Goal: Find contact information: Find contact information

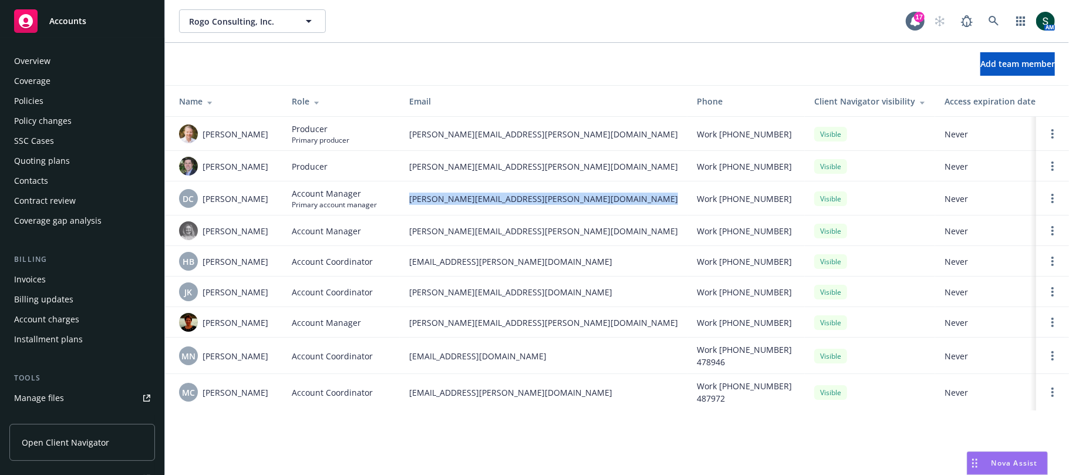
scroll to position [290, 0]
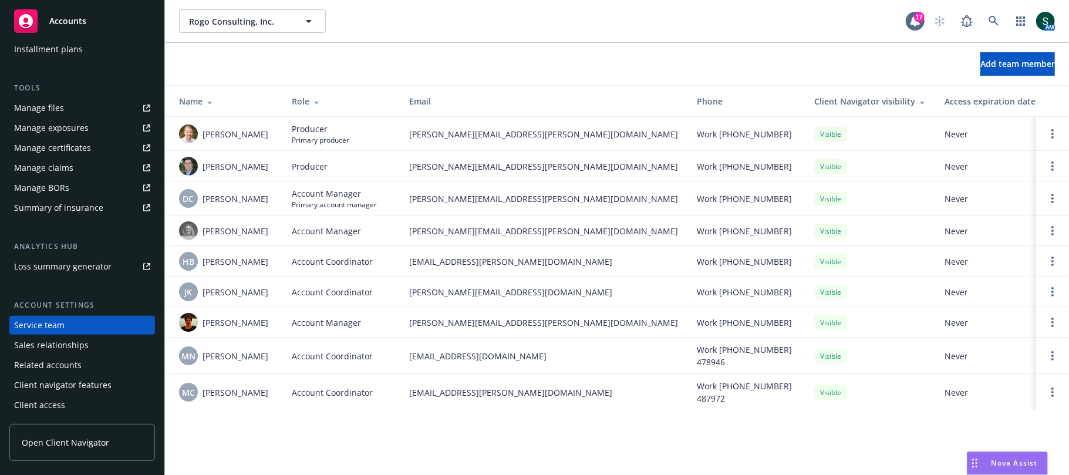
click at [429, 146] on td "[PERSON_NAME][EMAIL_ADDRESS][PERSON_NAME][DOMAIN_NAME]" at bounding box center [544, 134] width 288 height 34
copy span "[PERSON_NAME][EMAIL_ADDRESS][PERSON_NAME][DOMAIN_NAME]"
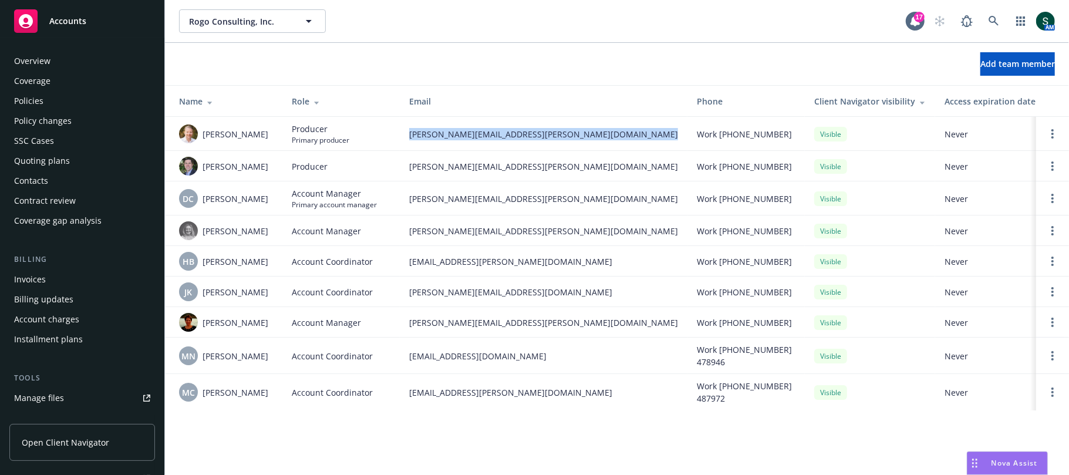
click at [75, 58] on div "Overview" at bounding box center [82, 61] width 136 height 19
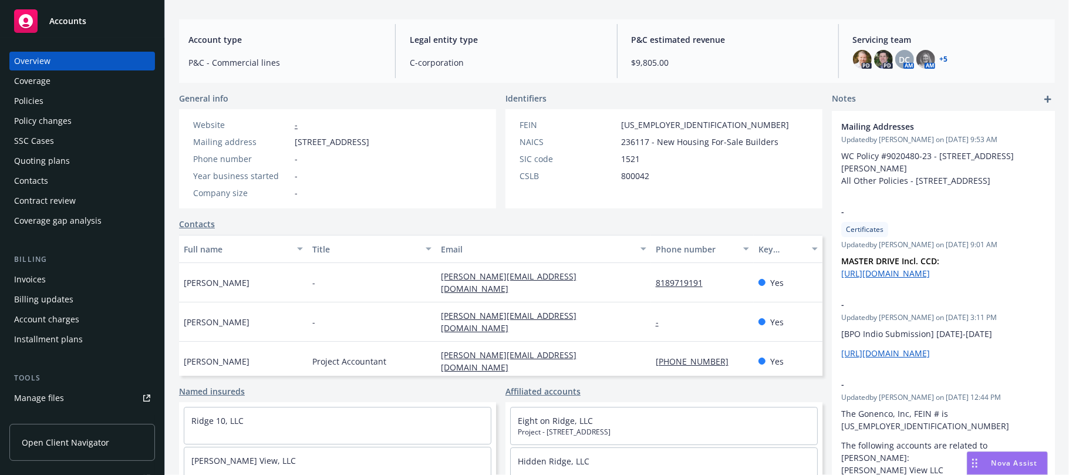
scroll to position [156, 0]
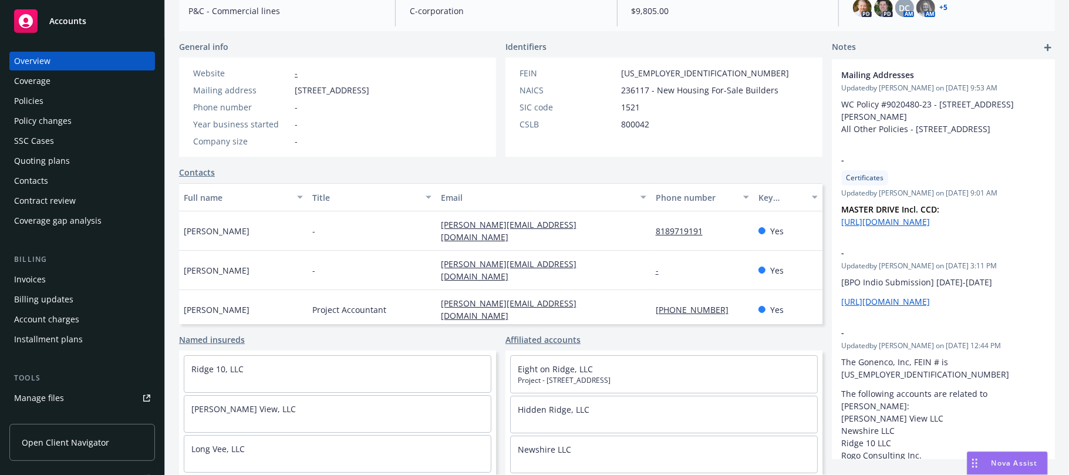
click at [440, 234] on div "[PERSON_NAME][EMAIL_ADDRESS][DOMAIN_NAME]" at bounding box center [543, 230] width 214 height 39
copy div "[PERSON_NAME][EMAIL_ADDRESS][DOMAIN_NAME]"
click at [448, 264] on div "[PERSON_NAME][EMAIL_ADDRESS][DOMAIN_NAME]" at bounding box center [543, 270] width 214 height 39
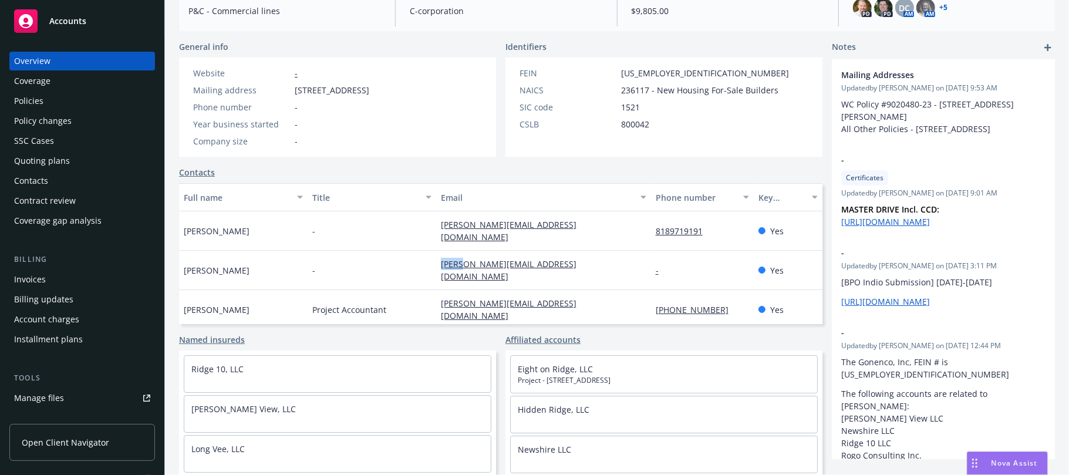
click at [448, 264] on div "[PERSON_NAME][EMAIL_ADDRESS][DOMAIN_NAME]" at bounding box center [543, 270] width 214 height 39
click at [447, 265] on div "[PERSON_NAME][EMAIL_ADDRESS][DOMAIN_NAME]" at bounding box center [543, 270] width 214 height 39
copy div "[PERSON_NAME][EMAIL_ADDRESS][DOMAIN_NAME]"
click at [458, 290] on div "[PERSON_NAME][EMAIL_ADDRESS][DOMAIN_NAME]" at bounding box center [543, 309] width 214 height 39
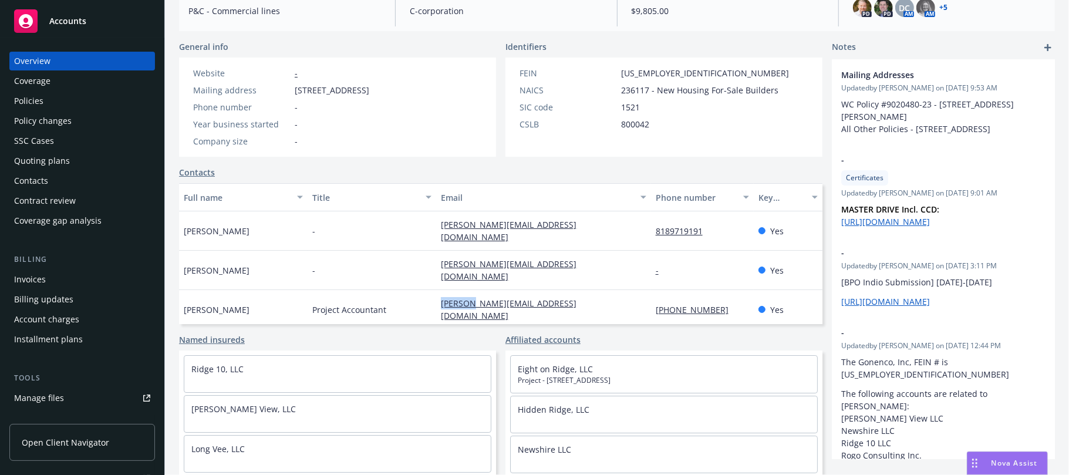
click at [457, 290] on div "[PERSON_NAME][EMAIL_ADDRESS][DOMAIN_NAME]" at bounding box center [543, 309] width 214 height 39
click at [456, 290] on div "[PERSON_NAME][EMAIL_ADDRESS][DOMAIN_NAME]" at bounding box center [543, 309] width 214 height 39
copy div "[PERSON_NAME][EMAIL_ADDRESS][DOMAIN_NAME]"
